Goal: Task Accomplishment & Management: Complete application form

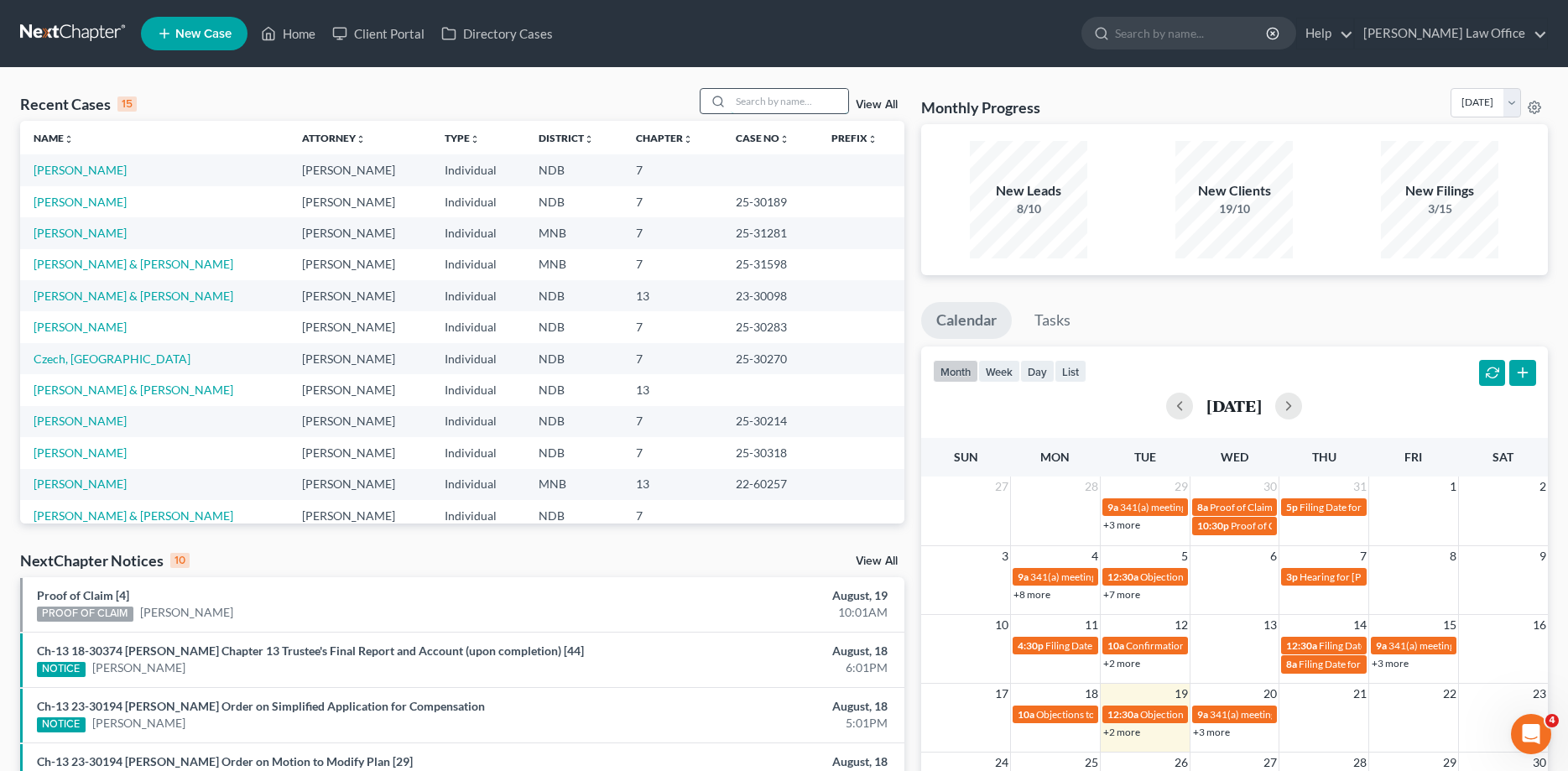
click at [797, 108] on input "search" at bounding box center [789, 100] width 117 height 24
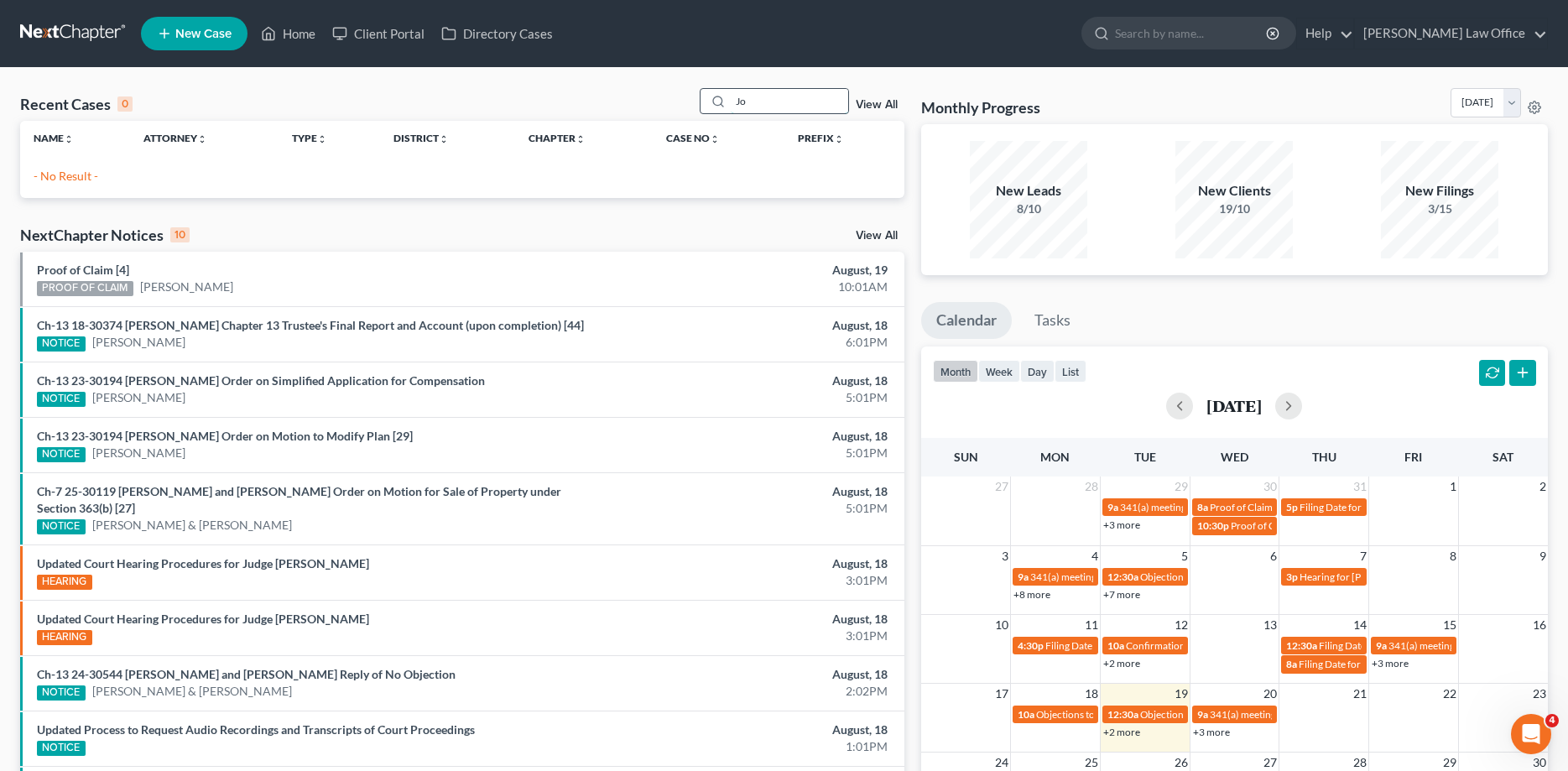
type input "J"
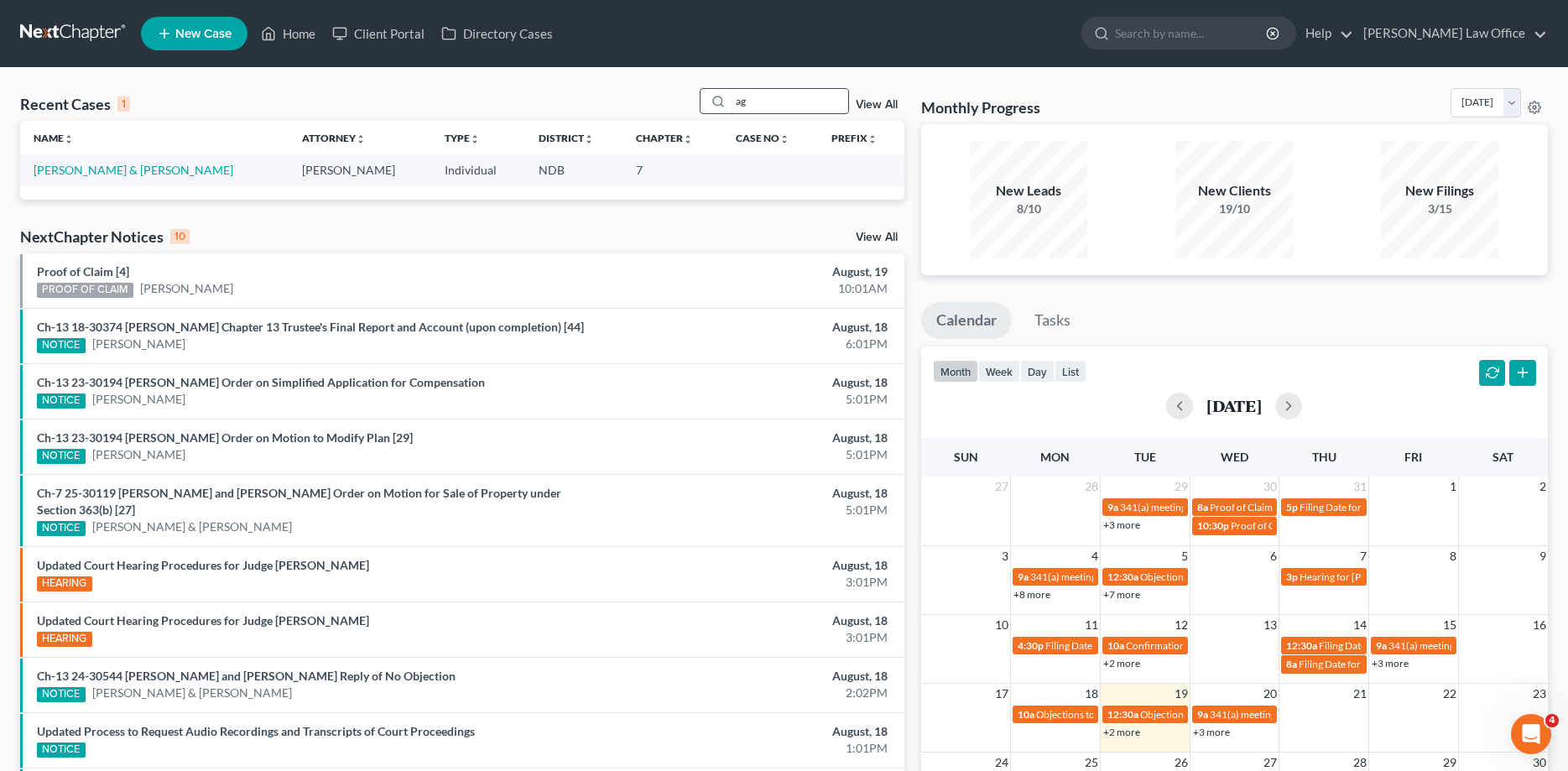
type input "a"
type input "[PERSON_NAME]"
click at [167, 176] on link "[PERSON_NAME] & [PERSON_NAME]" at bounding box center [133, 170] width 200 height 14
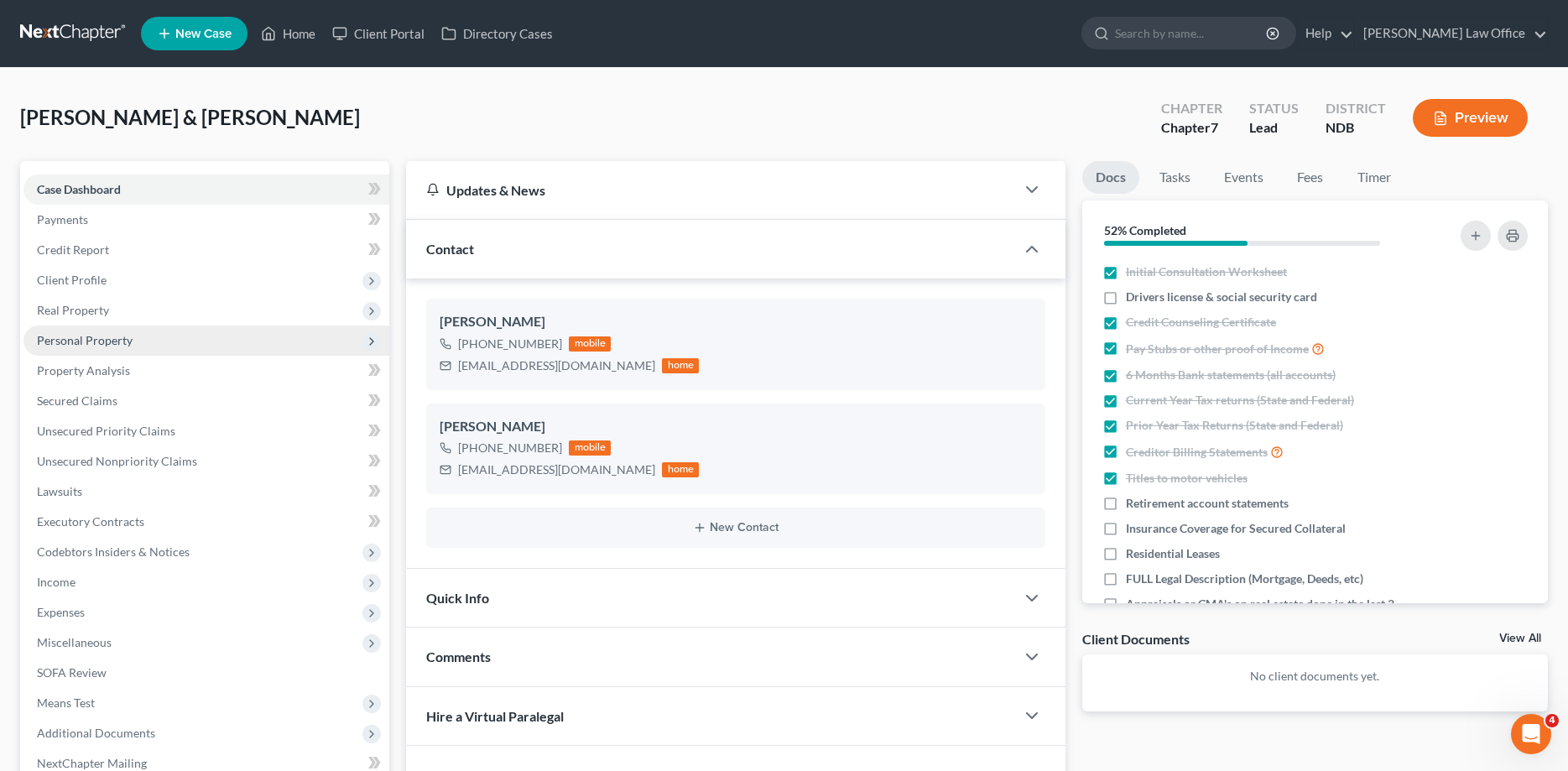
click at [91, 330] on span "Personal Property" at bounding box center [206, 340] width 365 height 30
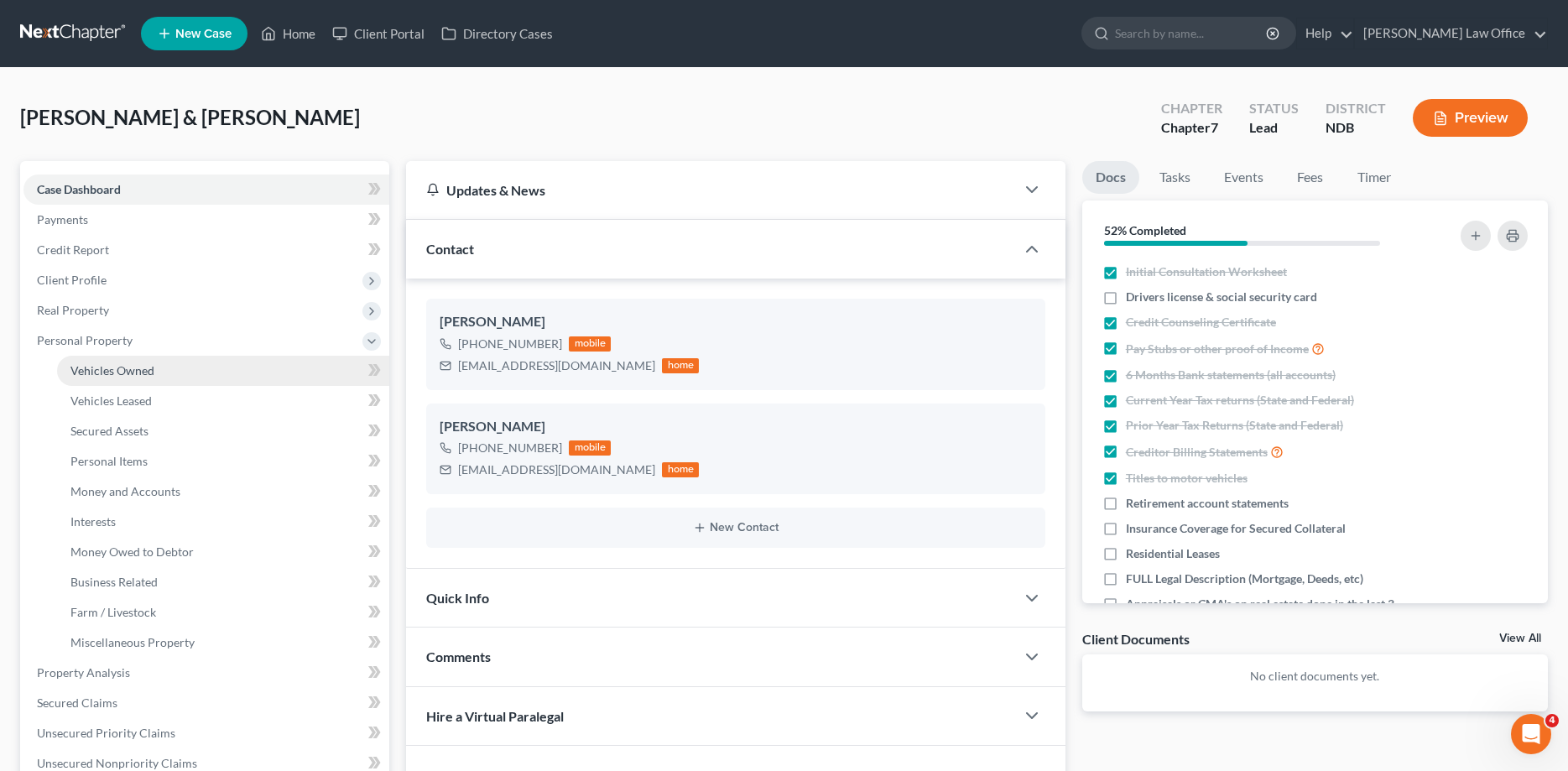
click at [126, 375] on span "Vehicles Owned" at bounding box center [113, 371] width 84 height 14
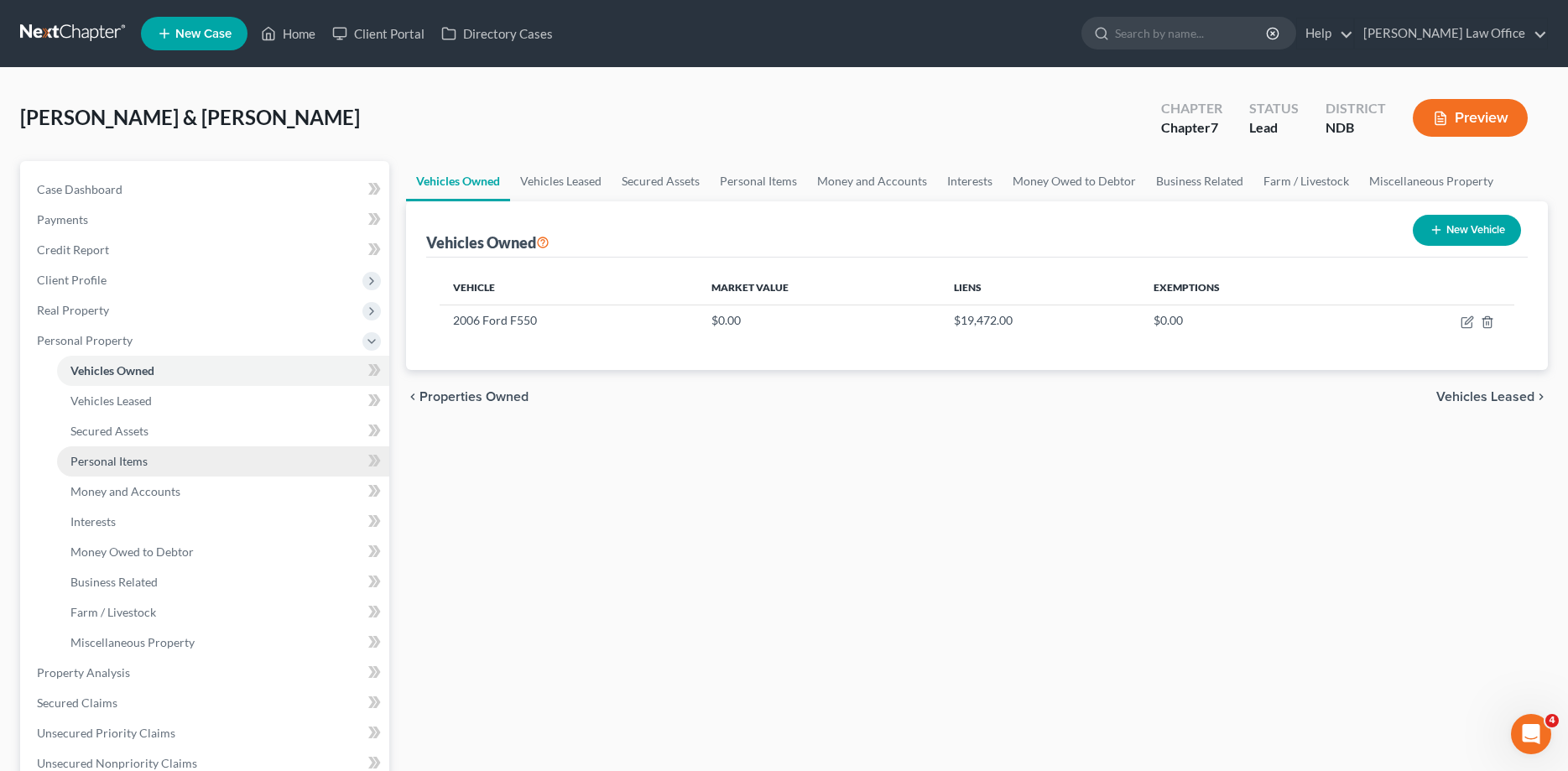
click at [108, 453] on link "Personal Items" at bounding box center [223, 461] width 332 height 30
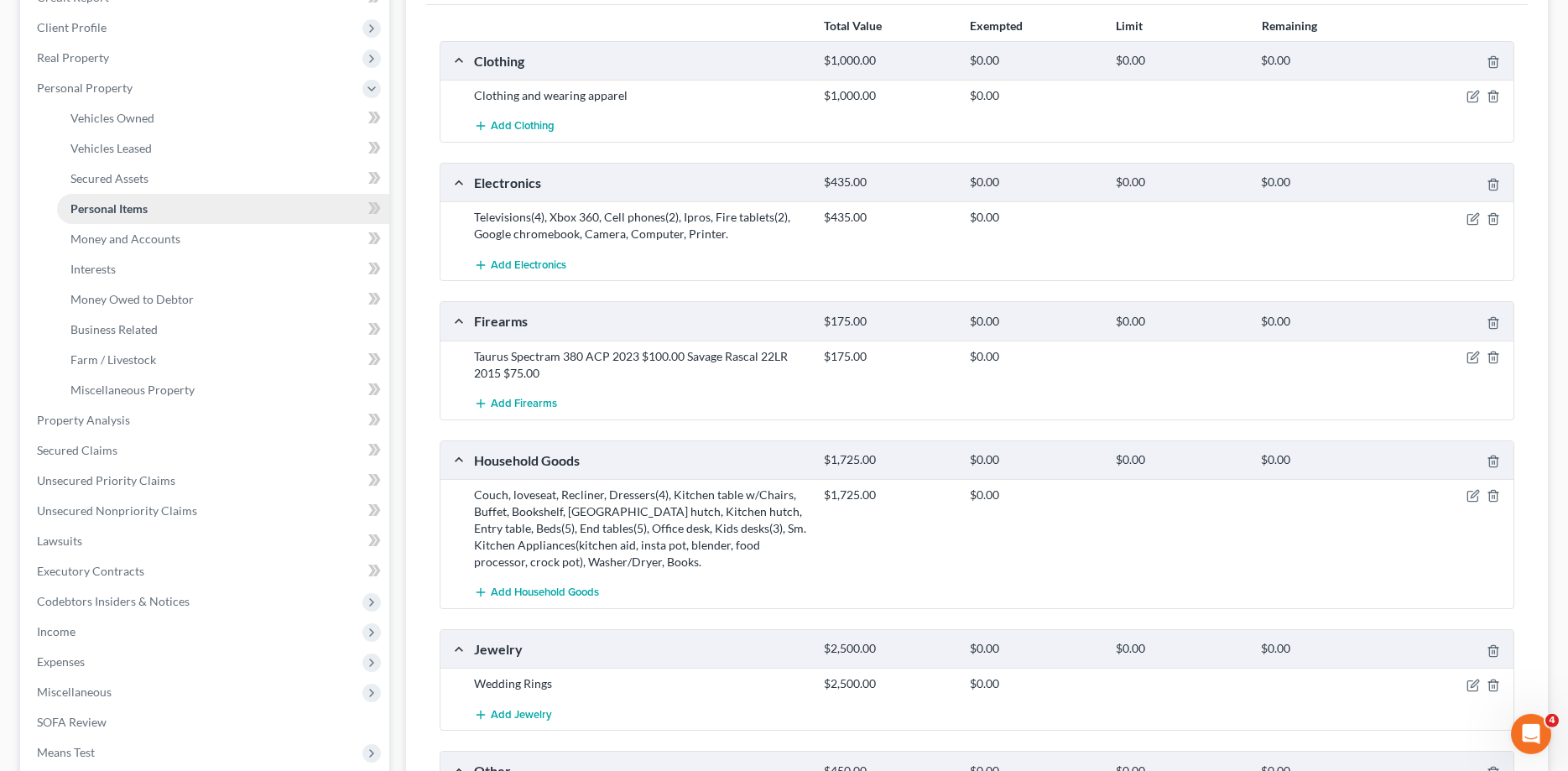
scroll to position [257, 0]
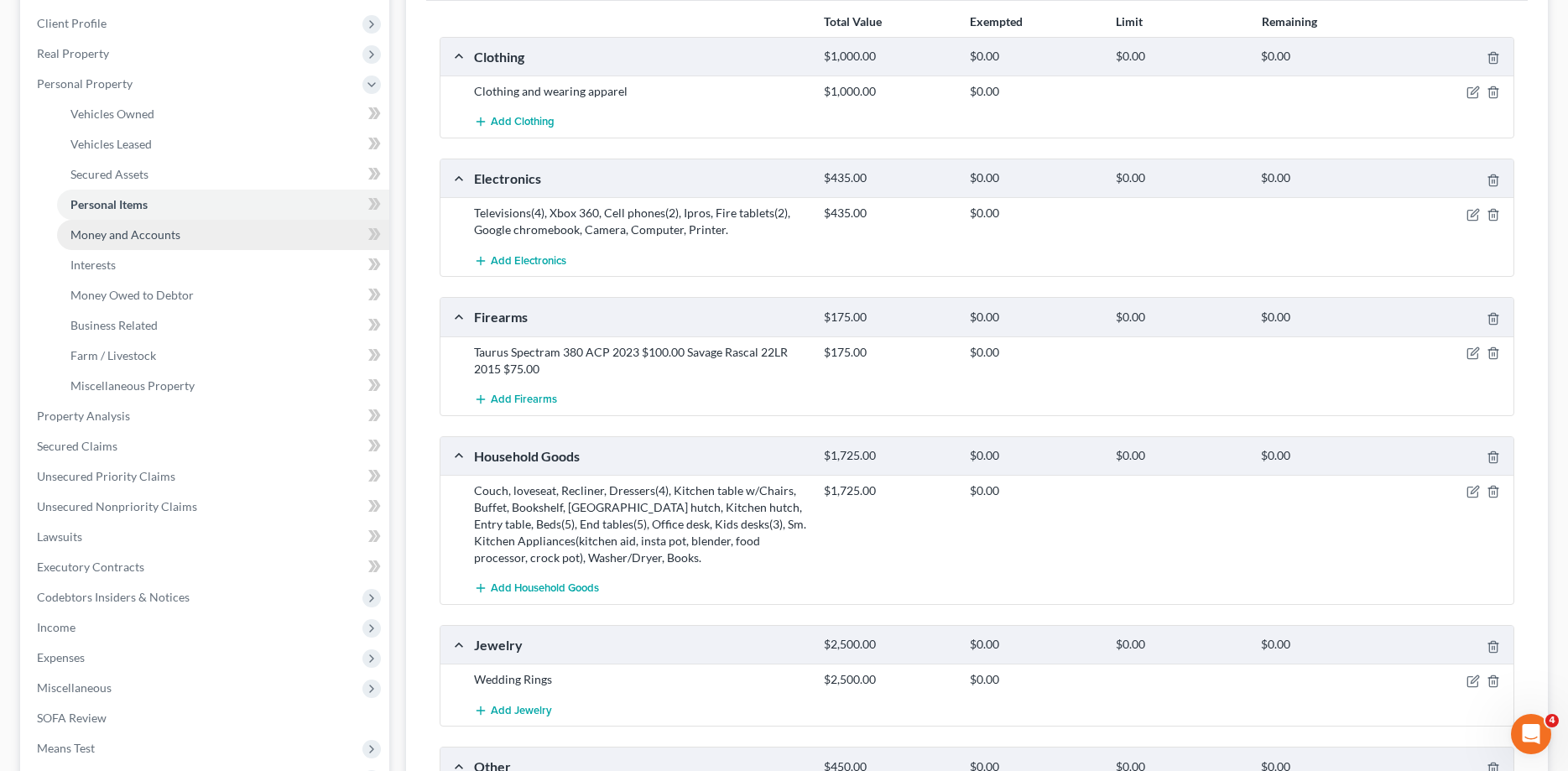
click at [196, 233] on link "Money and Accounts" at bounding box center [223, 235] width 332 height 30
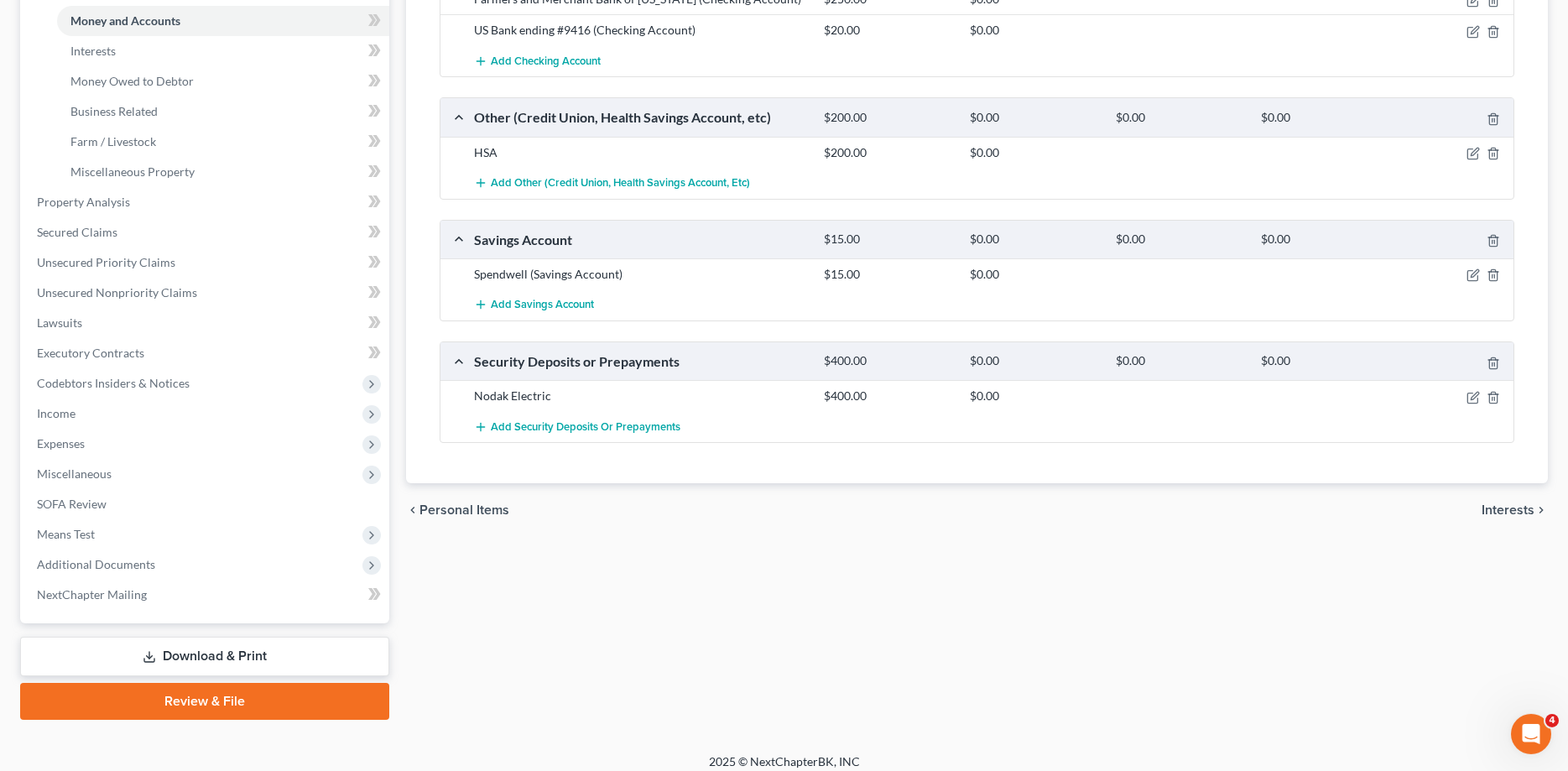
scroll to position [482, 0]
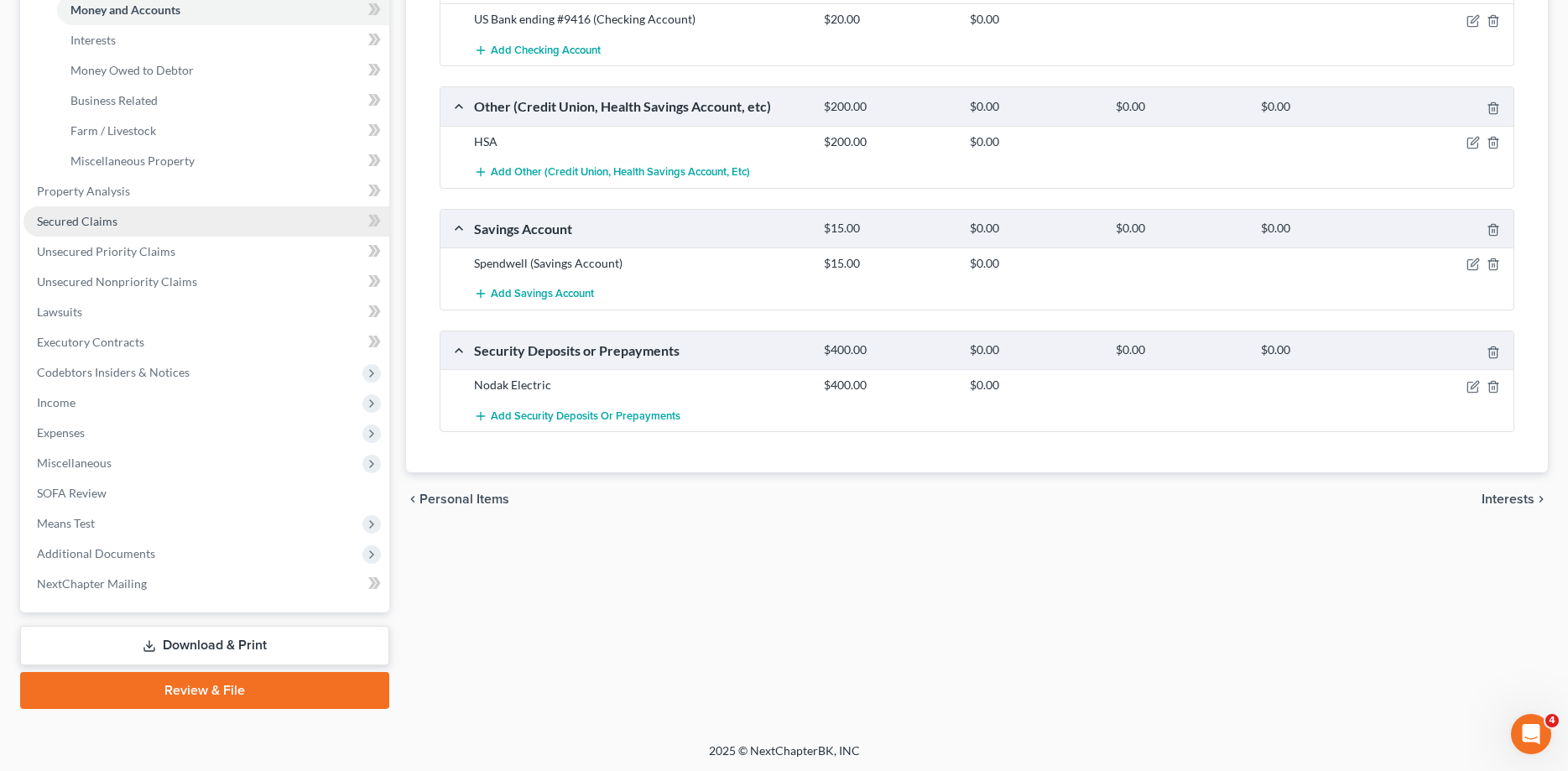
click at [111, 226] on span "Secured Claims" at bounding box center [77, 221] width 81 height 14
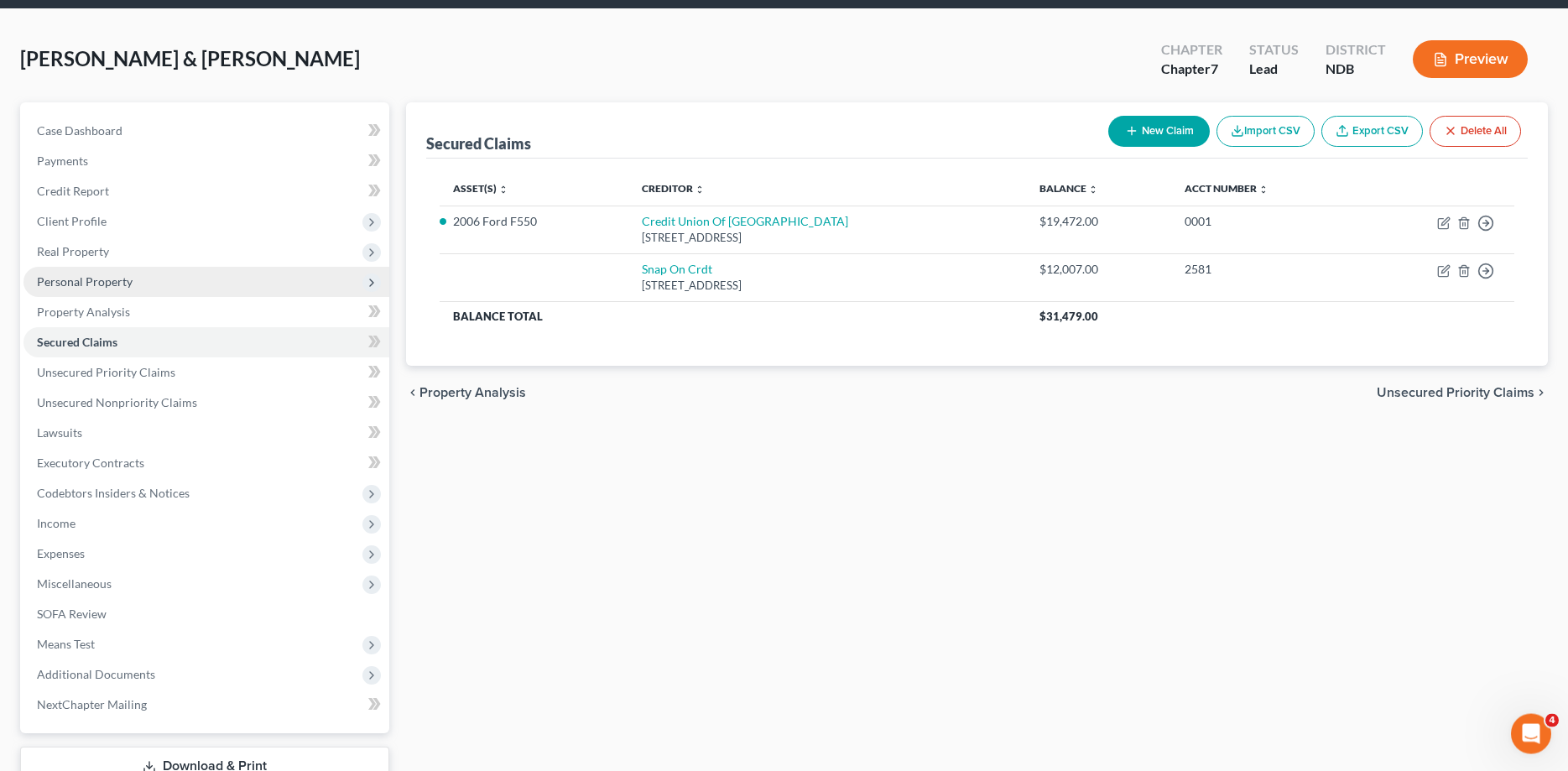
scroll to position [86, 0]
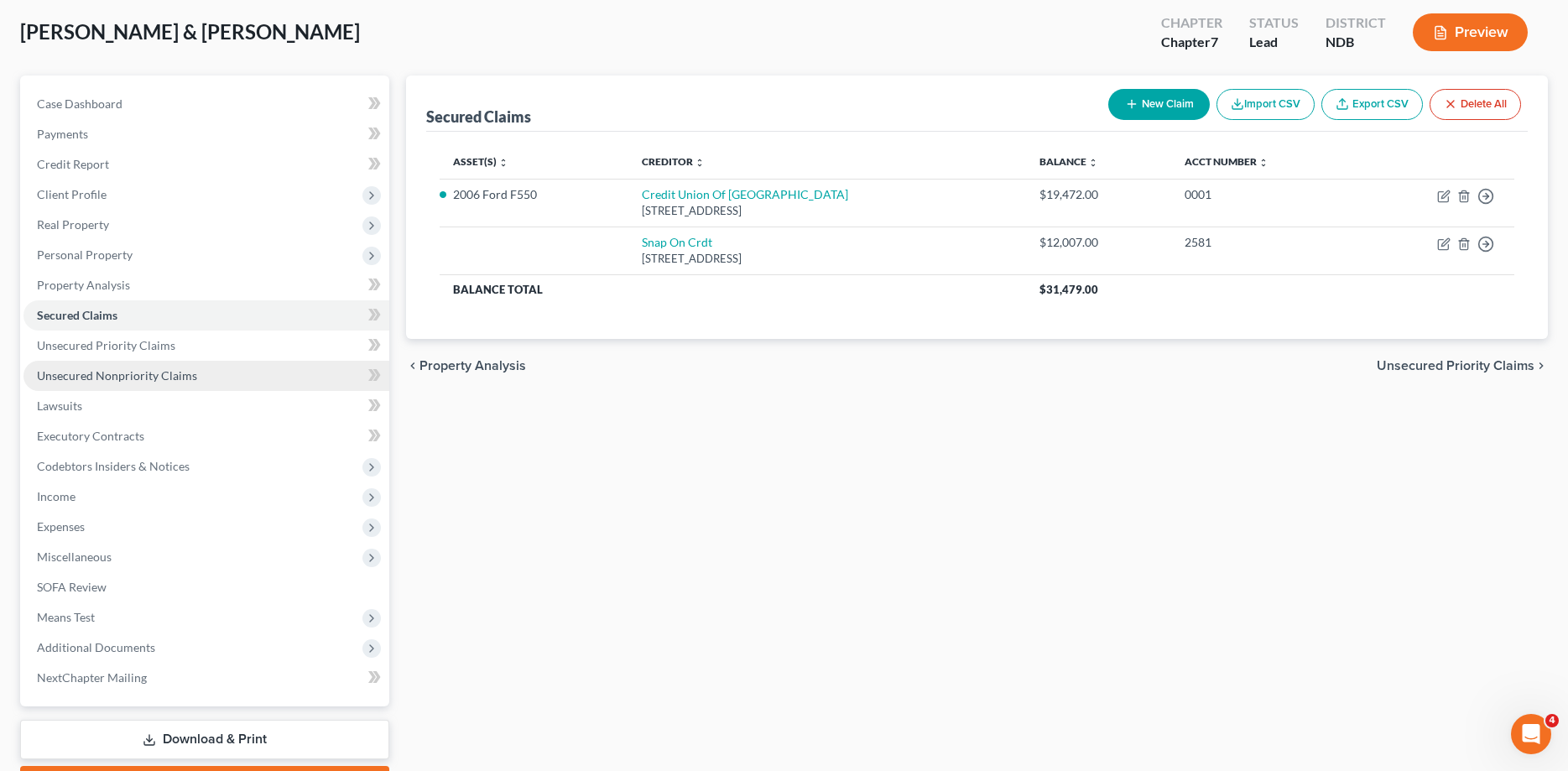
click at [143, 374] on span "Unsecured Nonpriority Claims" at bounding box center [116, 375] width 160 height 14
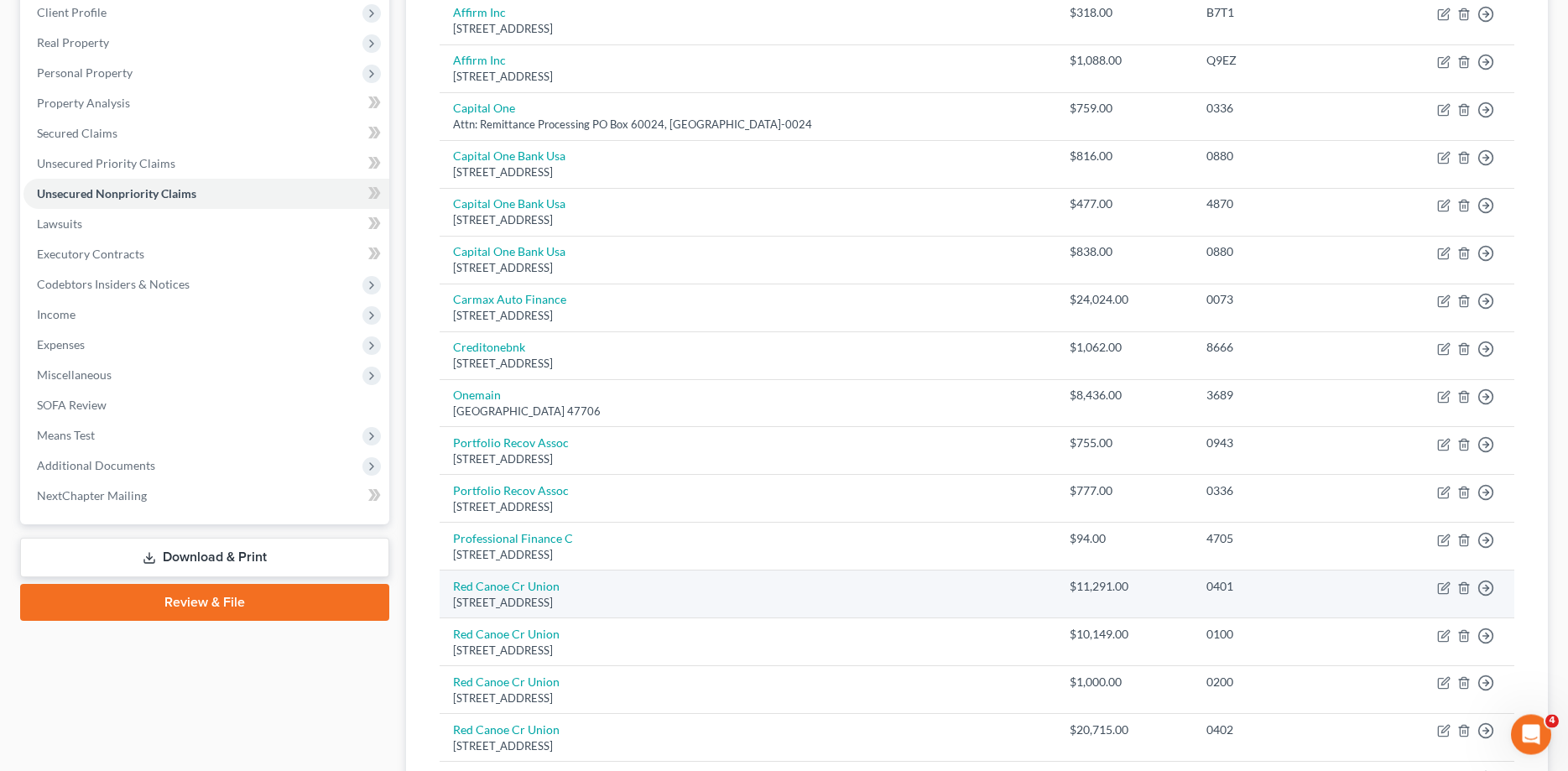
scroll to position [70, 0]
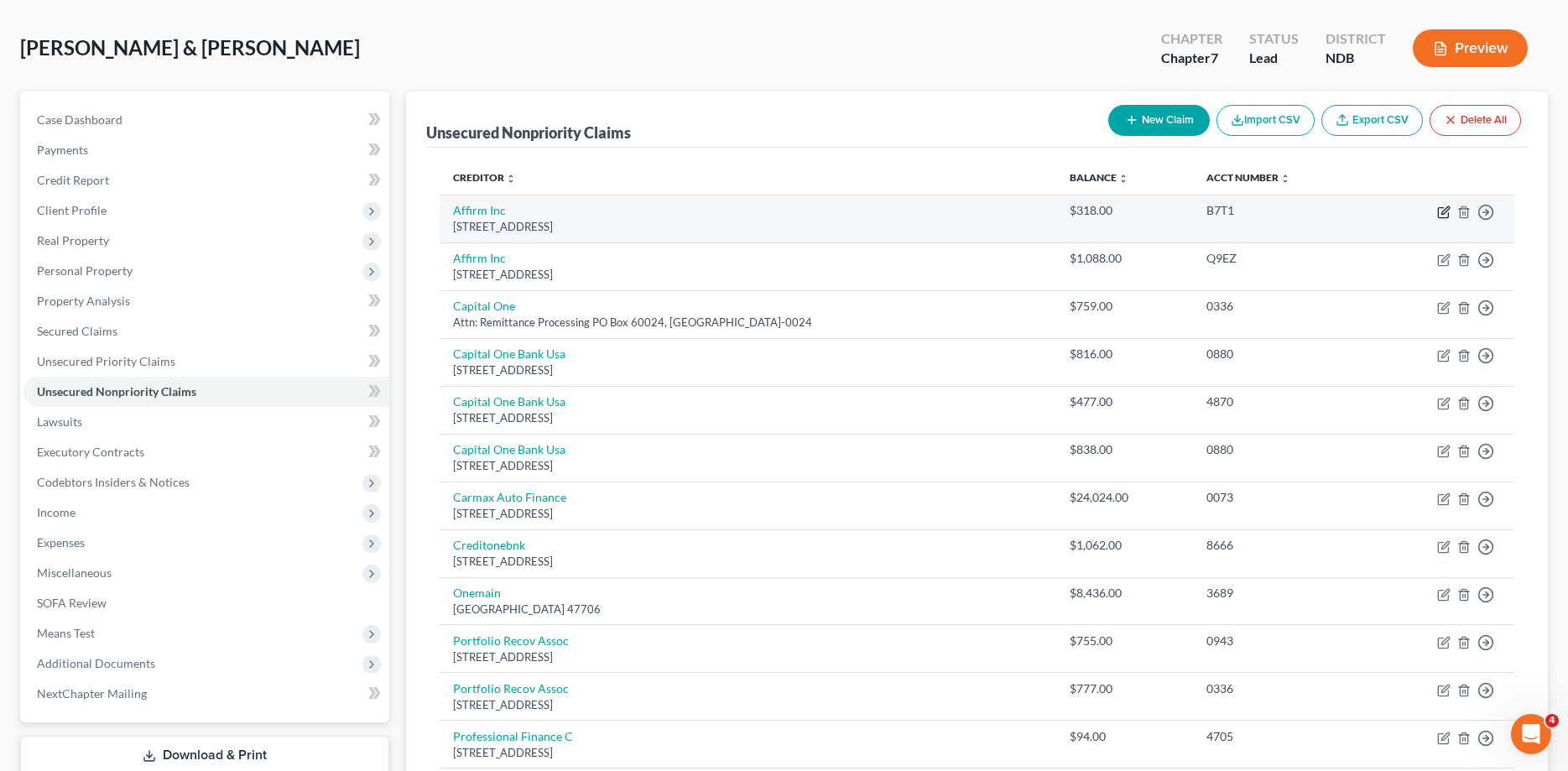
click at [1444, 212] on icon "button" at bounding box center [1444, 211] width 13 height 13
select select "4"
select select "0"
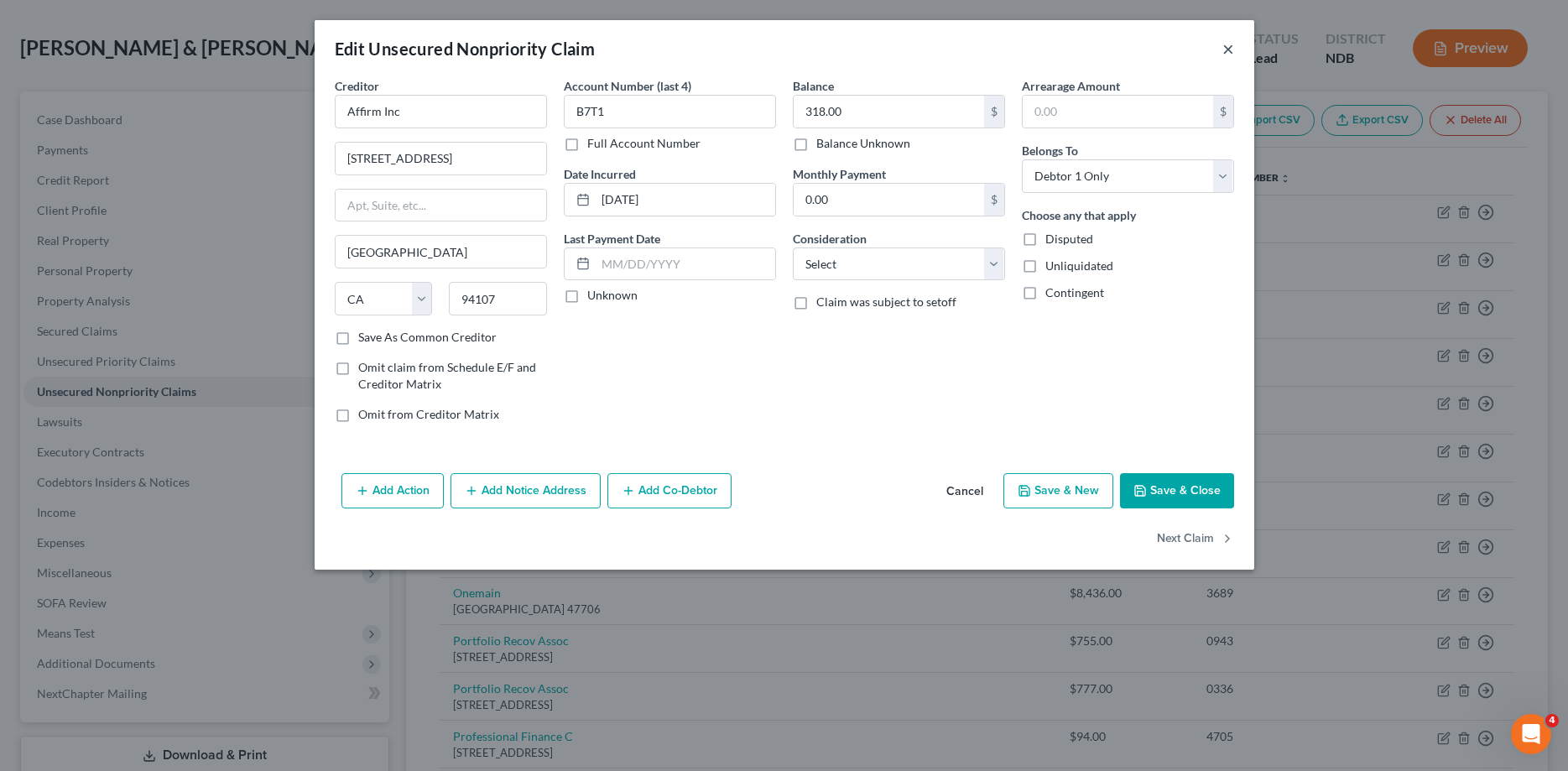
click at [1223, 47] on button "×" at bounding box center [1228, 48] width 12 height 20
